Goal: Task Accomplishment & Management: Use online tool/utility

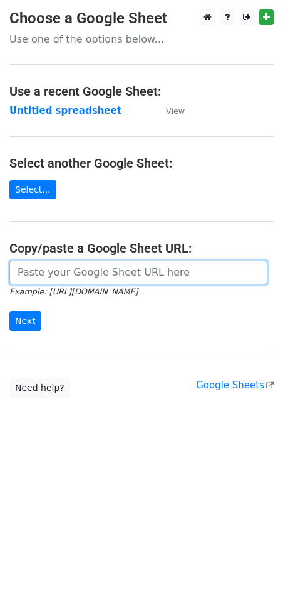
click at [47, 280] on input "url" at bounding box center [138, 273] width 258 height 24
paste input "https://docs.google.com/spreadsheets/d/1NtCWQtMcVBNWmPKGjWEPP9sWdpPhM8Qdu8ghAxU…"
type input "https://docs.google.com/spreadsheets/d/1NtCWQtMcVBNWmPKGjWEPP9sWdpPhM8Qdu8ghAxU…"
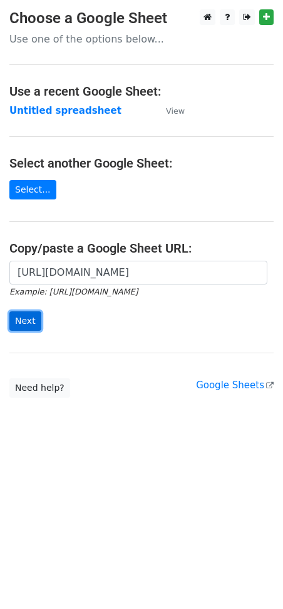
scroll to position [0, 0]
click at [24, 319] on input "Next" at bounding box center [25, 321] width 32 height 19
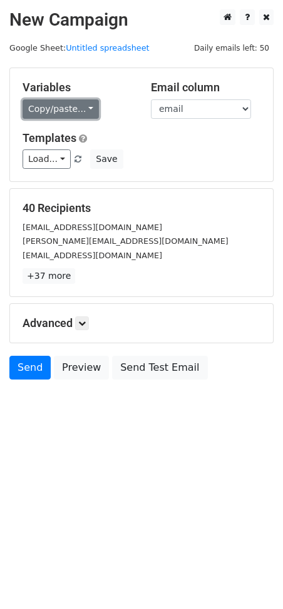
click at [81, 109] on link "Copy/paste..." at bounding box center [61, 108] width 76 height 19
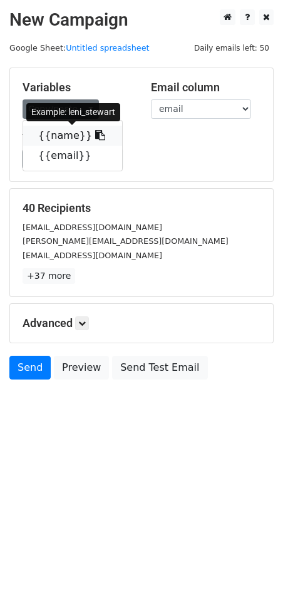
click at [95, 138] on icon at bounding box center [100, 135] width 10 height 10
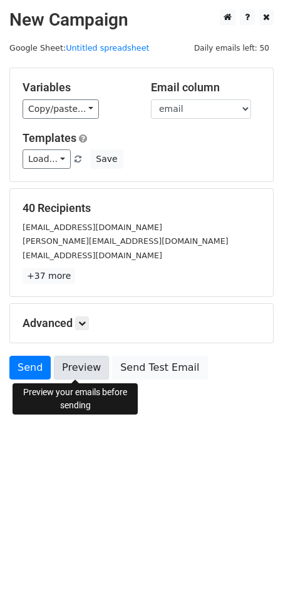
click at [76, 363] on link "Preview" at bounding box center [81, 368] width 55 height 24
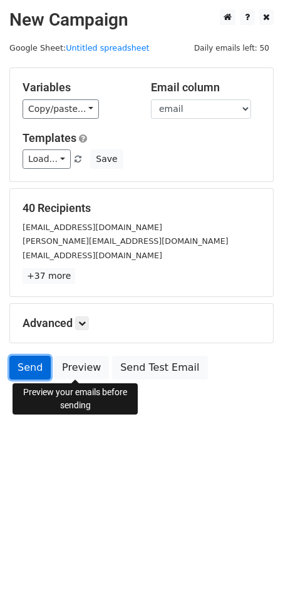
click at [24, 367] on link "Send" at bounding box center [29, 368] width 41 height 24
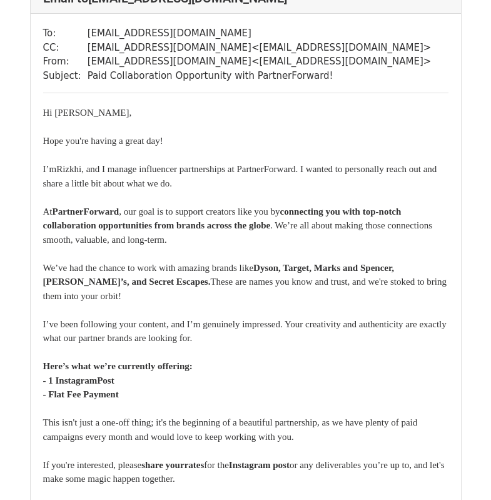
scroll to position [32371, 0]
